Goal: Register for event/course

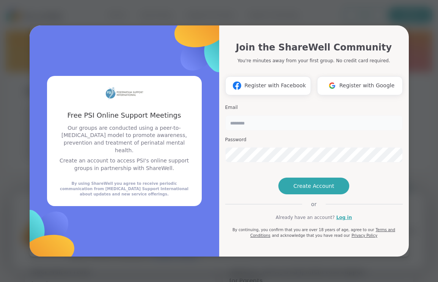
click at [259, 115] on input "email" at bounding box center [314, 122] width 178 height 15
type input "**********"
click at [312, 190] on span "Create Account" at bounding box center [314, 186] width 41 height 8
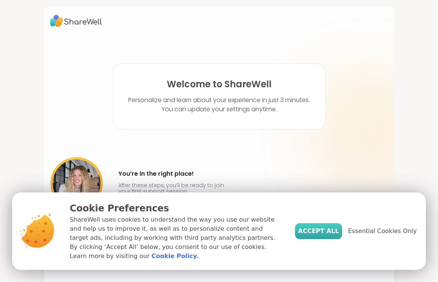
click at [338, 236] on span "Accept All" at bounding box center [318, 230] width 41 height 9
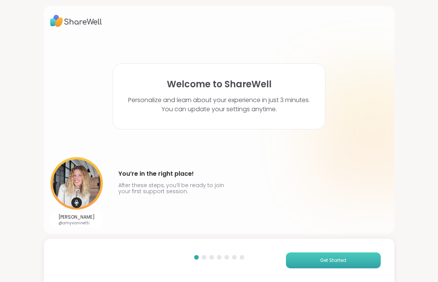
click at [334, 262] on span "Get Started" at bounding box center [333, 260] width 26 height 7
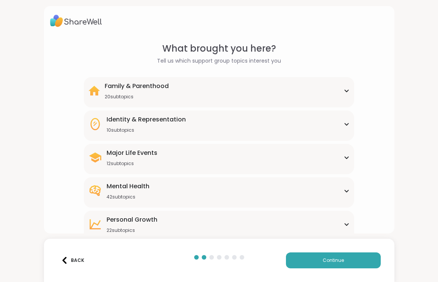
click at [293, 97] on div "Family & Parenthood 20 subtopics" at bounding box center [219, 91] width 262 height 18
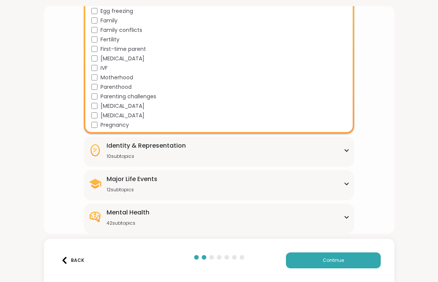
scroll to position [170, 0]
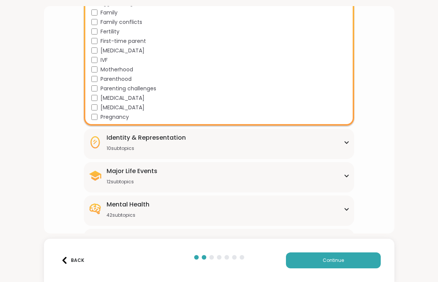
click at [251, 139] on div "Identity & Representation 10 subtopics" at bounding box center [219, 142] width 262 height 18
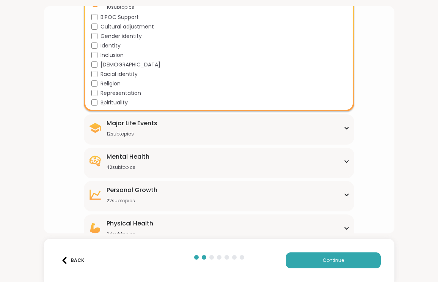
scroll to position [311, 0]
click at [173, 128] on div "Major Life Events 12 subtopics" at bounding box center [219, 127] width 262 height 18
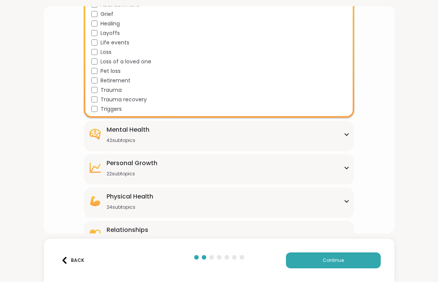
scroll to position [460, 0]
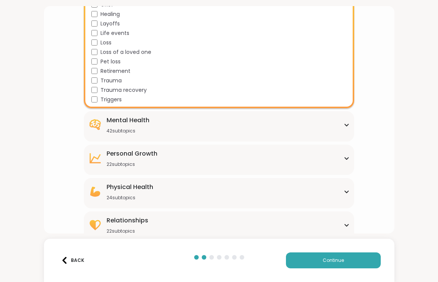
click at [221, 131] on div "Mental Health 42 subtopics" at bounding box center [219, 125] width 262 height 18
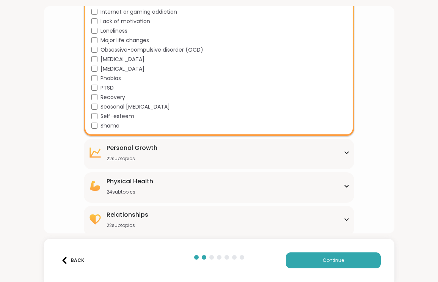
scroll to position [847, 0]
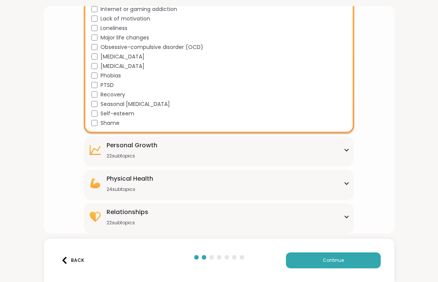
click at [210, 147] on div "Personal Growth 22 subtopics" at bounding box center [219, 150] width 262 height 18
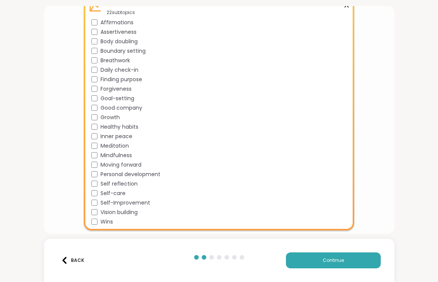
scroll to position [993, 0]
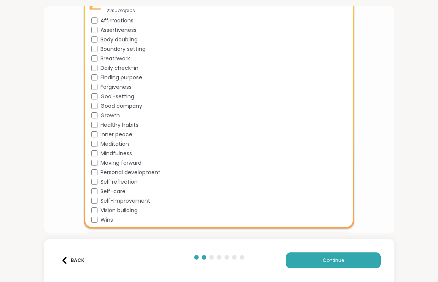
click at [96, 186] on div "Affirmations Assertiveness Body doubling Boundary setting Breathwork Daily chec…" at bounding box center [220, 120] width 259 height 207
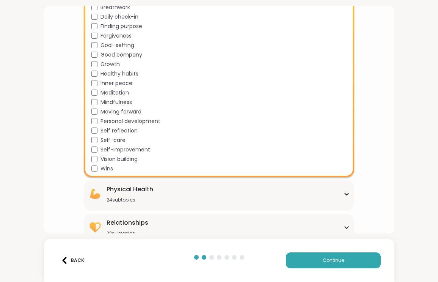
scroll to position [1055, 0]
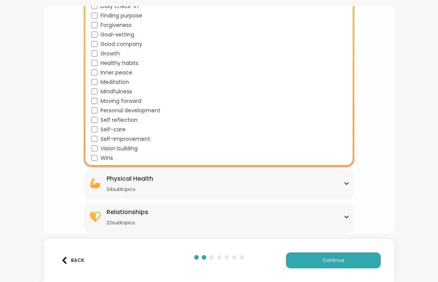
click at [222, 180] on div "Physical Health 24 subtopics" at bounding box center [219, 183] width 262 height 18
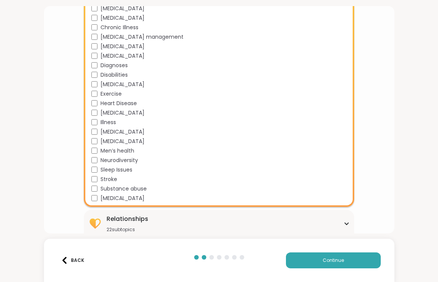
scroll to position [1281, 0]
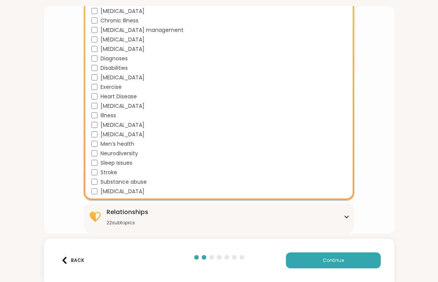
click at [187, 215] on div "Relationships 22 subtopics" at bounding box center [219, 216] width 262 height 18
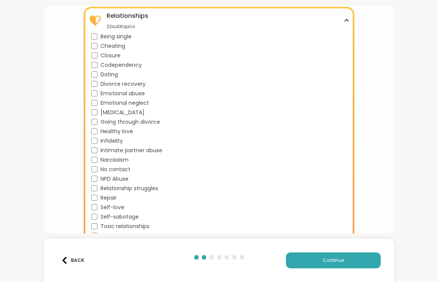
scroll to position [1488, 0]
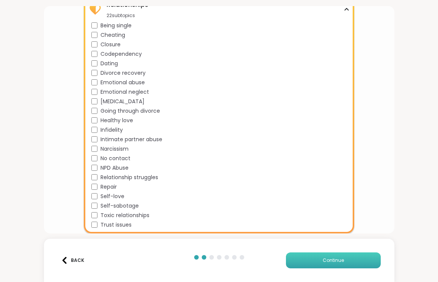
click at [337, 260] on span "Continue" at bounding box center [333, 260] width 21 height 7
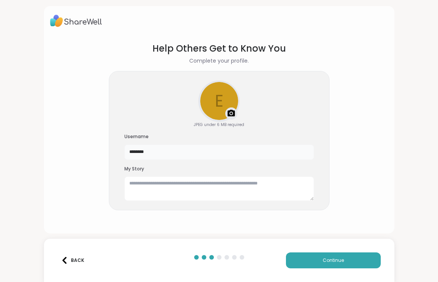
drag, startPoint x: 167, startPoint y: 154, endPoint x: 92, endPoint y: 148, distance: 74.6
click at [92, 148] on section "Help Others Get to Know You Complete your profile. e Upload a profile photo JPE…" at bounding box center [219, 132] width 338 height 192
click at [152, 189] on textarea at bounding box center [219, 188] width 190 height 24
click at [317, 258] on button "Continue" at bounding box center [333, 260] width 95 height 16
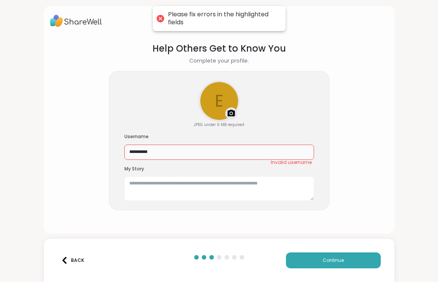
click at [138, 154] on input "**********" at bounding box center [219, 152] width 190 height 15
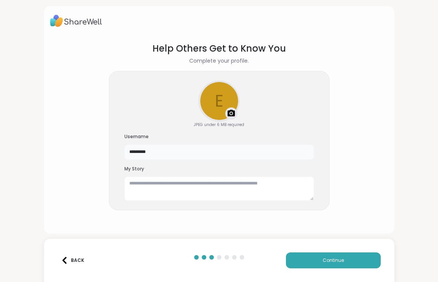
type input "*********"
click at [292, 107] on div "e Upload a profile photo JPEG under 6 MB required Username ********* My Story" at bounding box center [219, 141] width 221 height 140
click at [320, 264] on button "Continue" at bounding box center [333, 260] width 95 height 16
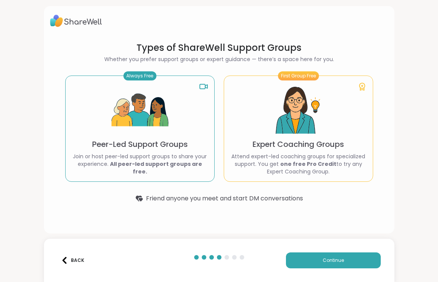
click at [267, 126] on div "First Group Free Expert Coaching Groups Attend expert-led coaching groups for s…" at bounding box center [298, 128] width 149 height 106
click at [180, 115] on div "Always Free Peer-Led Support Groups Join or host peer-led support groups to sha…" at bounding box center [139, 128] width 149 height 106
click at [258, 116] on div "First Group Free Expert Coaching Groups Attend expert-led coaching groups for s…" at bounding box center [298, 128] width 149 height 106
click at [325, 259] on span "Continue" at bounding box center [333, 260] width 21 height 7
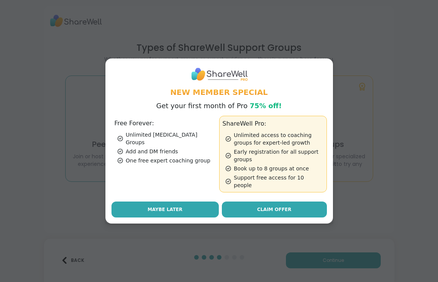
click at [160, 206] on span "Maybe Later" at bounding box center [165, 209] width 35 height 7
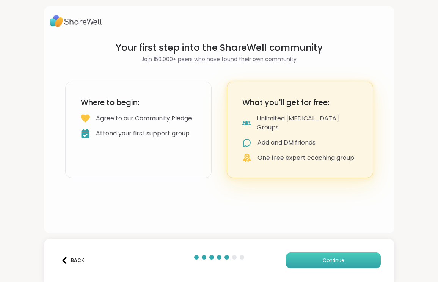
click at [326, 259] on span "Continue" at bounding box center [333, 260] width 21 height 7
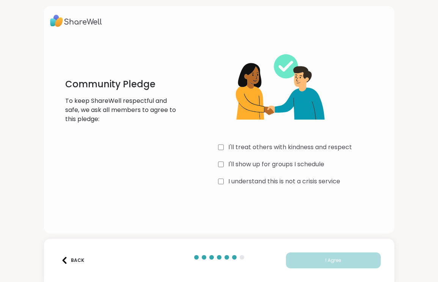
click at [224, 146] on div "I'll treat others with kindness and respect" at bounding box center [303, 147] width 170 height 9
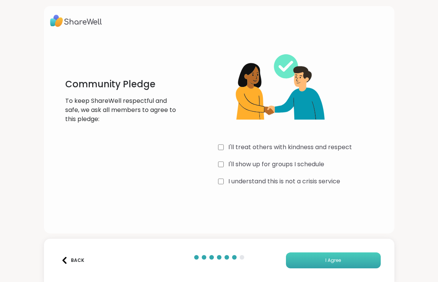
click at [335, 261] on span "I Agree" at bounding box center [333, 260] width 16 height 7
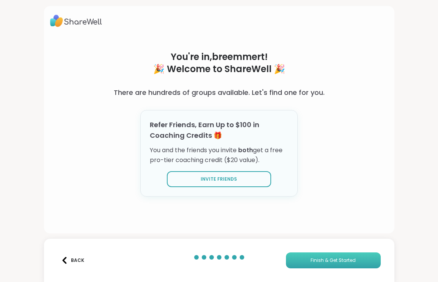
click at [339, 259] on span "Finish & Get Started" at bounding box center [333, 260] width 45 height 7
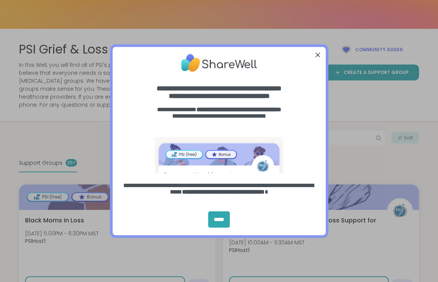
scroll to position [47, 0]
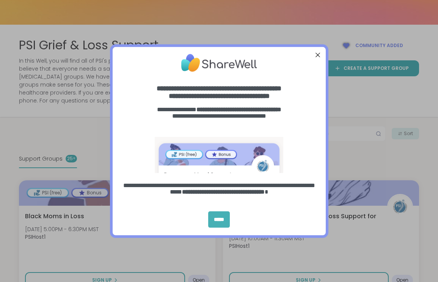
click at [222, 219] on div "*****" at bounding box center [219, 219] width 22 height 16
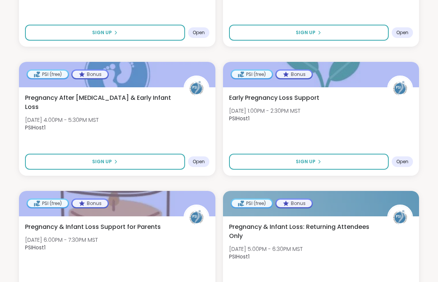
scroll to position [424, 0]
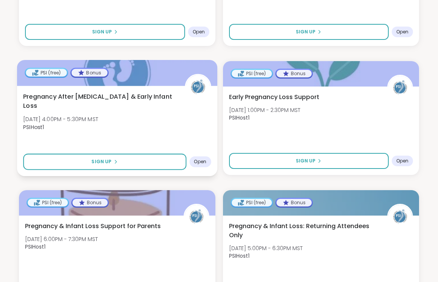
click at [113, 118] on div "Pregnancy After Stillbirth & Early Infant Loss Mon, Oct 13 | 4:00PM - 5:30PM MS…" at bounding box center [117, 113] width 188 height 43
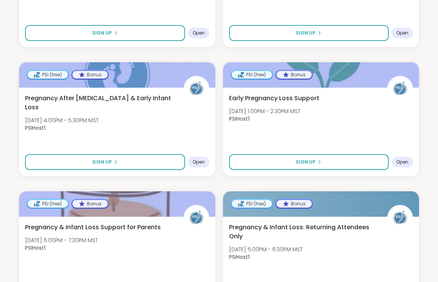
scroll to position [412, 0]
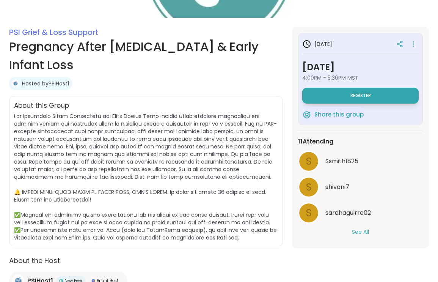
scroll to position [110, 0]
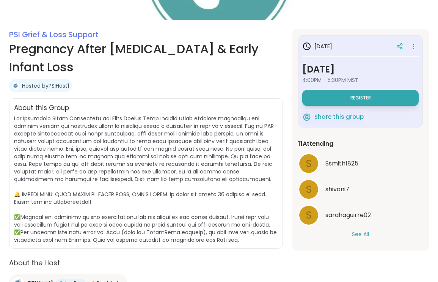
click at [367, 234] on button "See All" at bounding box center [360, 234] width 17 height 8
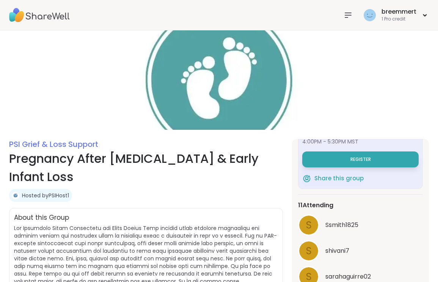
scroll to position [0, 0]
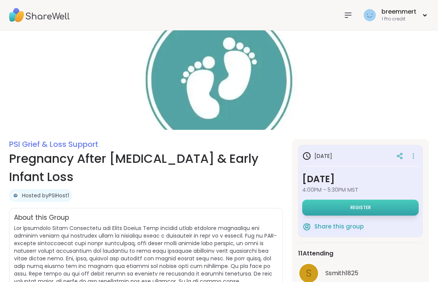
click at [374, 209] on button "Register" at bounding box center [360, 208] width 116 height 16
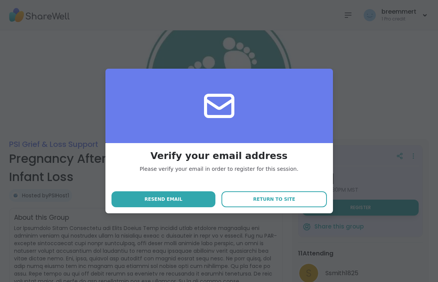
click at [367, 102] on div "Verify your email address Please verify your email in order to register for thi…" at bounding box center [219, 141] width 429 height 282
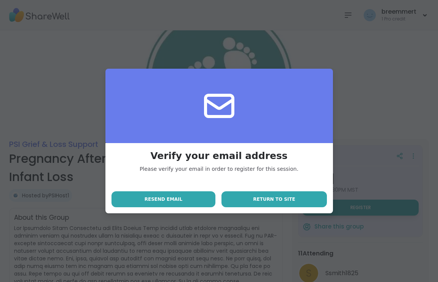
click at [273, 196] on span "Return to site" at bounding box center [274, 199] width 42 height 7
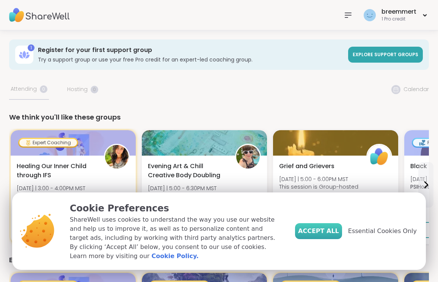
click at [326, 236] on span "Accept All" at bounding box center [318, 230] width 41 height 9
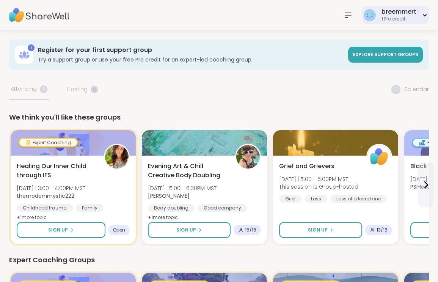
click at [414, 13] on div "breemmert" at bounding box center [399, 12] width 35 height 8
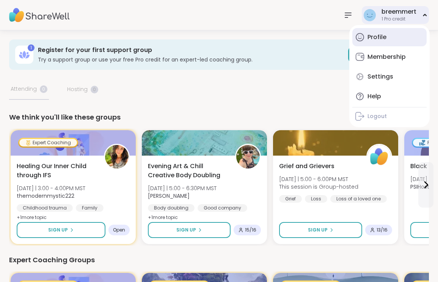
click at [387, 42] on link "Profile" at bounding box center [389, 37] width 74 height 18
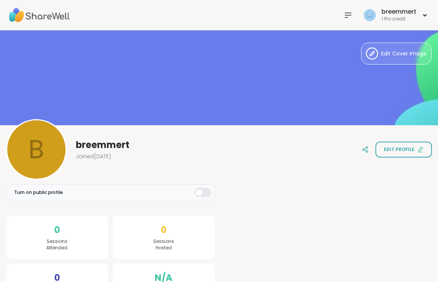
click at [349, 13] on icon at bounding box center [348, 15] width 9 height 9
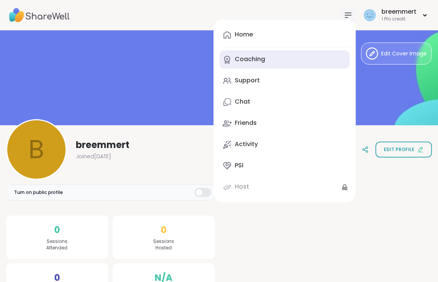
click at [286, 60] on link "Coaching" at bounding box center [285, 59] width 130 height 18
